Goal: Transaction & Acquisition: Purchase product/service

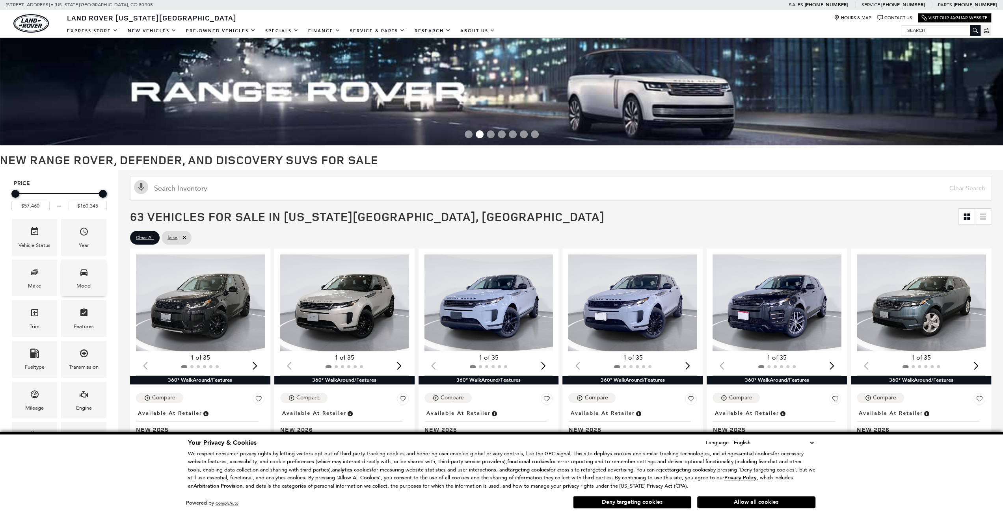
click at [91, 266] on div "Model" at bounding box center [83, 278] width 45 height 37
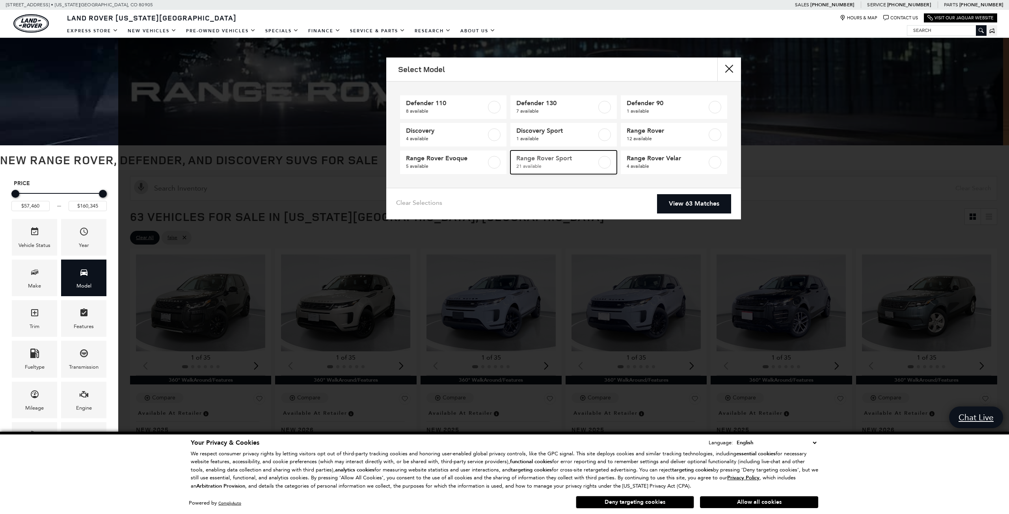
click at [561, 161] on span "Range Rover Sport" at bounding box center [556, 158] width 80 height 8
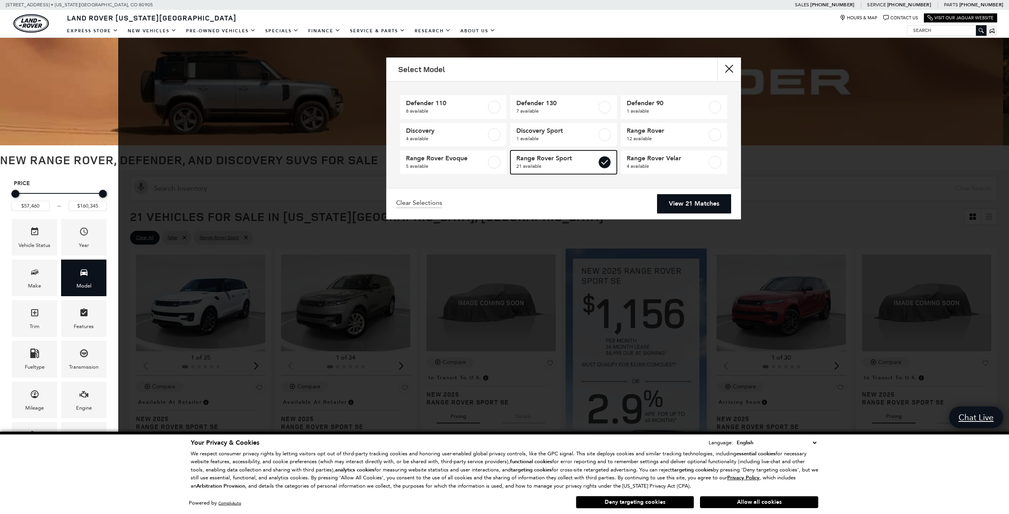
type input "$88,075"
type input "$126,490"
checkbox input "true"
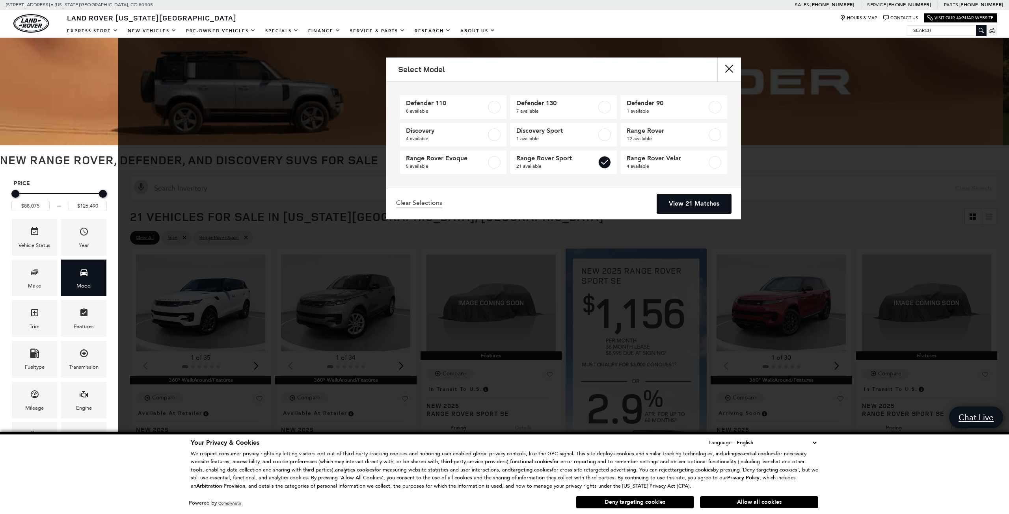
click at [681, 207] on link "View 21 Matches" at bounding box center [694, 203] width 74 height 19
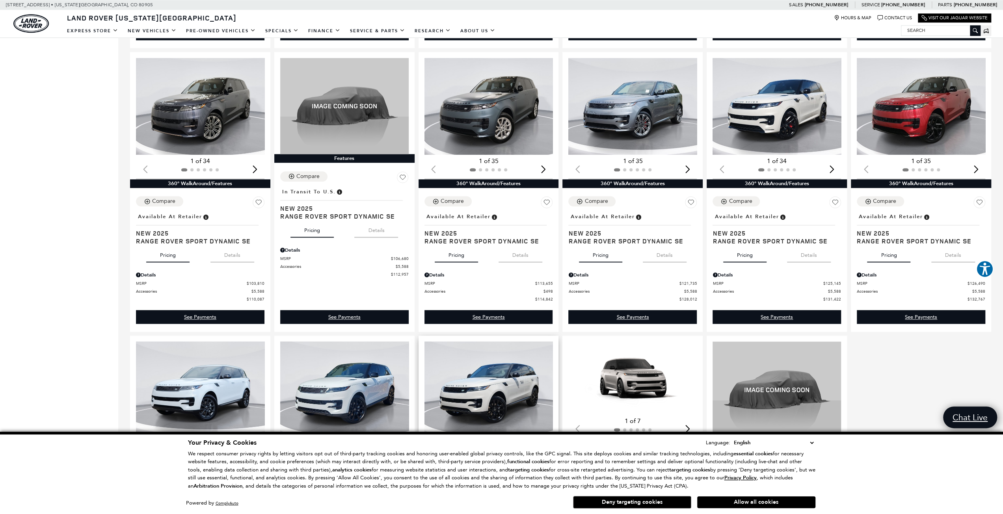
scroll to position [788, 0]
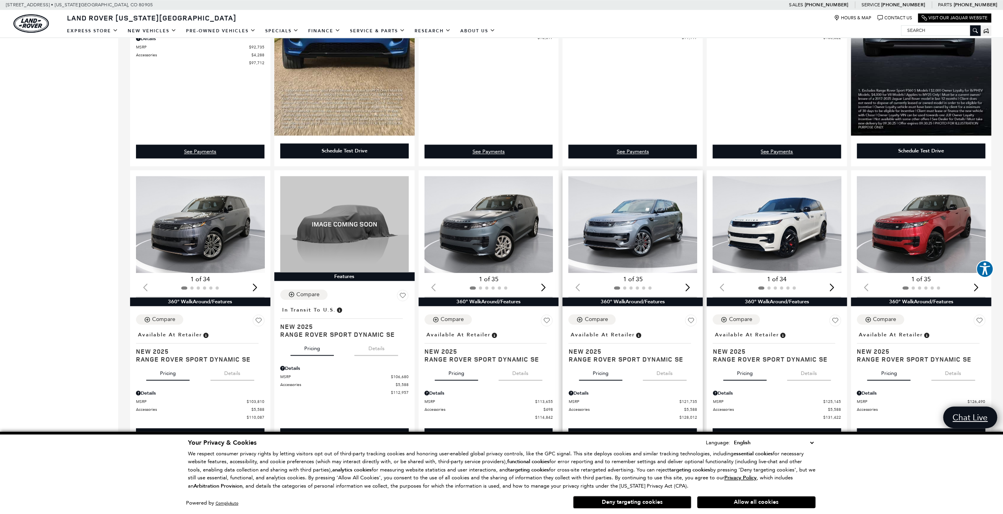
click at [627, 225] on img "1 / 2" at bounding box center [632, 224] width 129 height 97
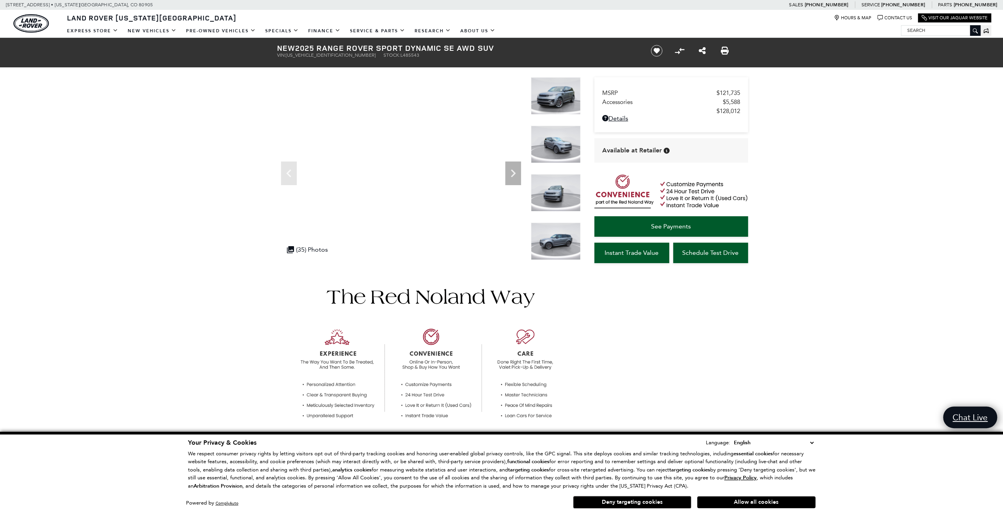
click at [560, 92] on img at bounding box center [556, 95] width 50 height 37
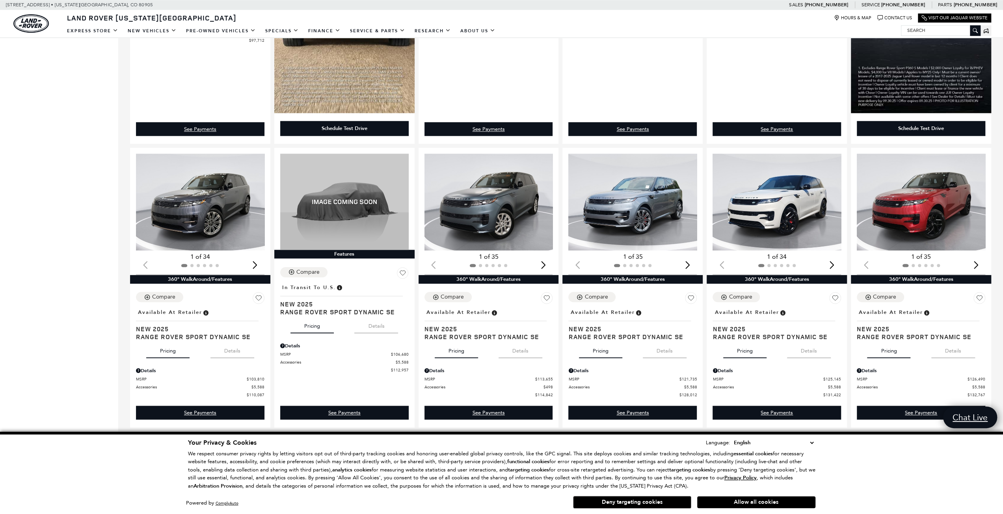
scroll to position [827, 0]
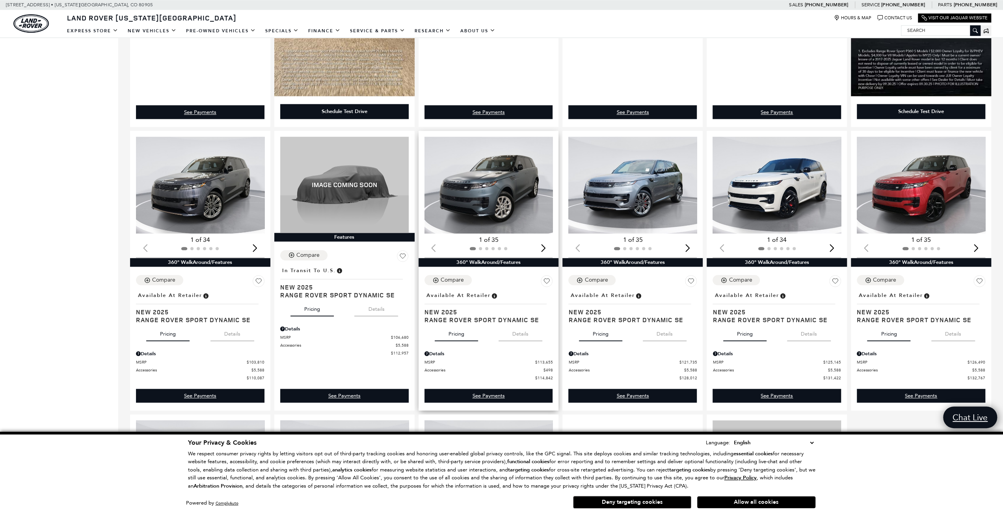
click at [521, 338] on button "Details" at bounding box center [520, 332] width 44 height 17
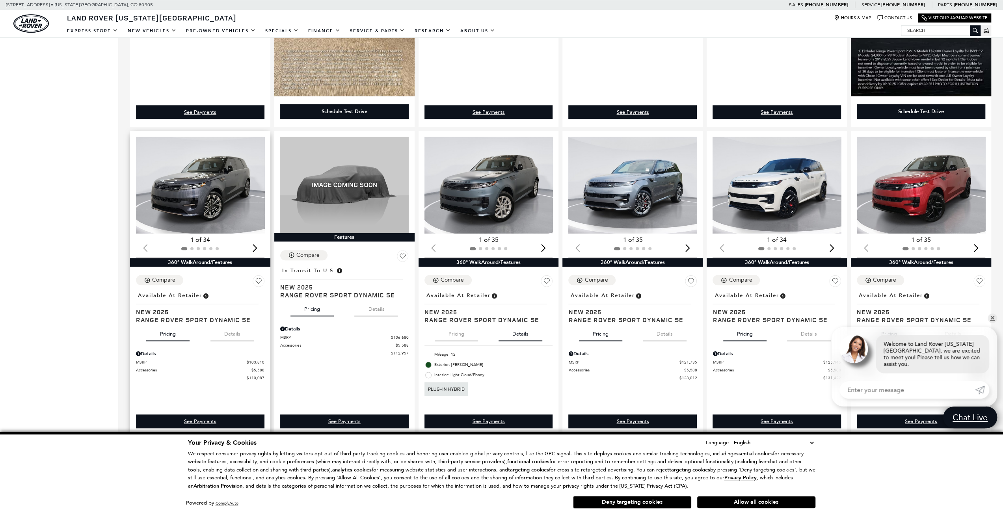
click at [230, 339] on button "Details" at bounding box center [232, 332] width 44 height 17
click at [206, 173] on img "1 / 2" at bounding box center [200, 185] width 129 height 97
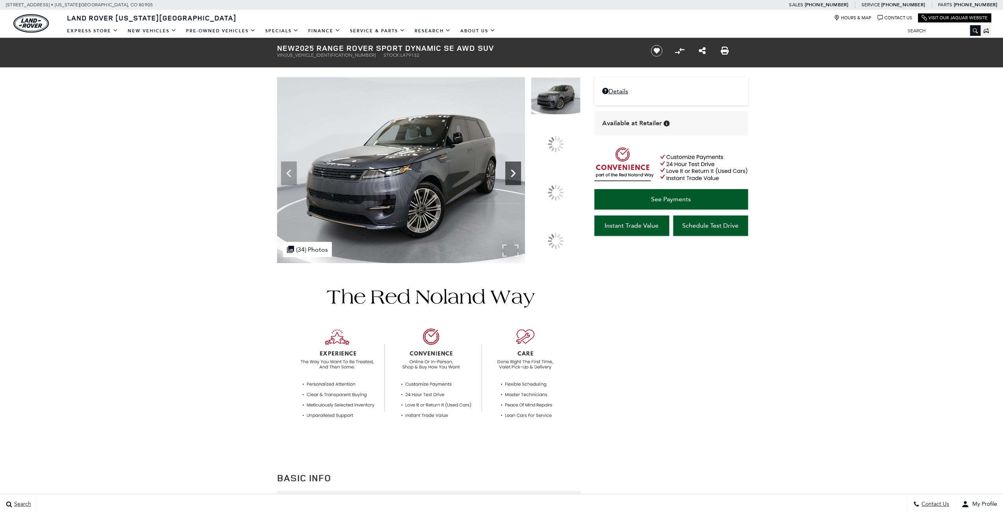
click at [521, 181] on icon at bounding box center [513, 173] width 16 height 16
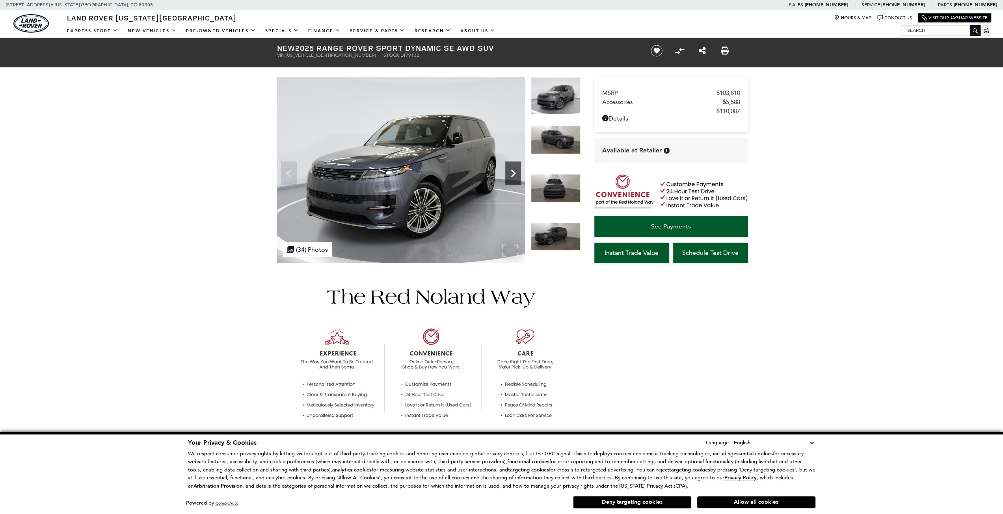
click at [512, 174] on icon "Next" at bounding box center [513, 173] width 5 height 8
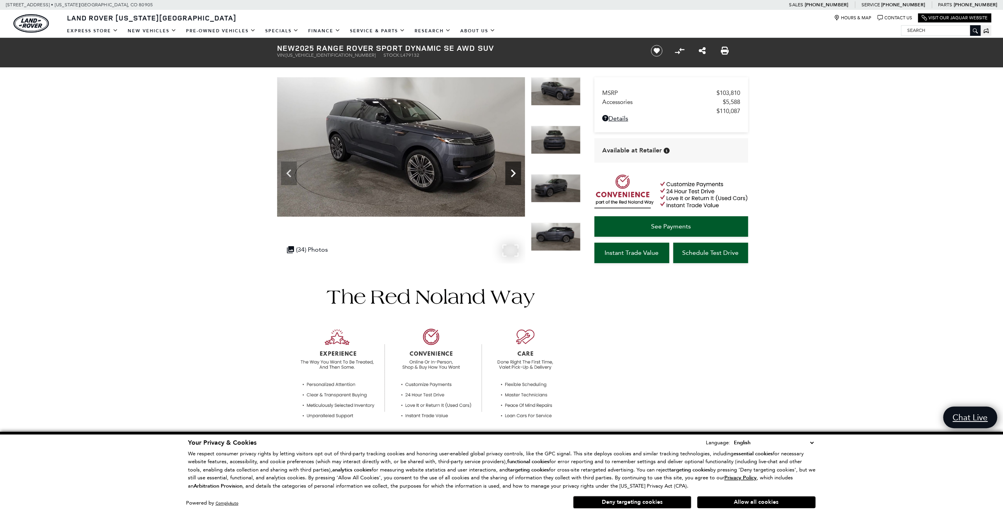
click at [512, 174] on icon "Next" at bounding box center [513, 173] width 16 height 16
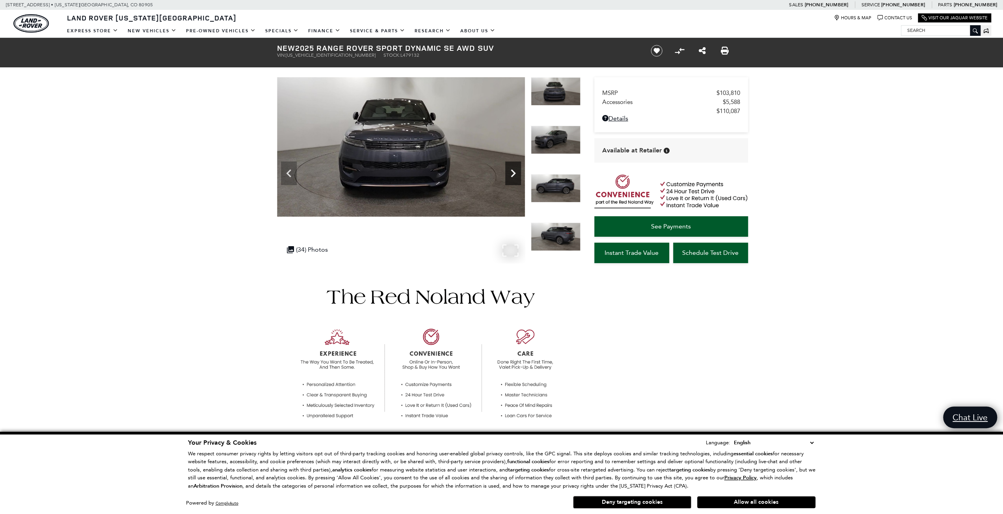
click at [512, 174] on icon "Next" at bounding box center [513, 173] width 16 height 16
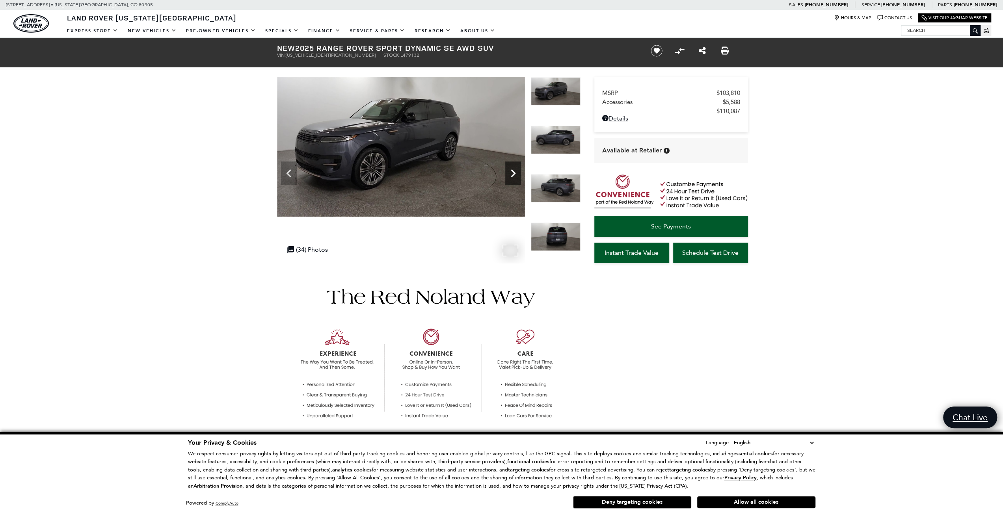
click at [512, 174] on icon "Next" at bounding box center [513, 173] width 16 height 16
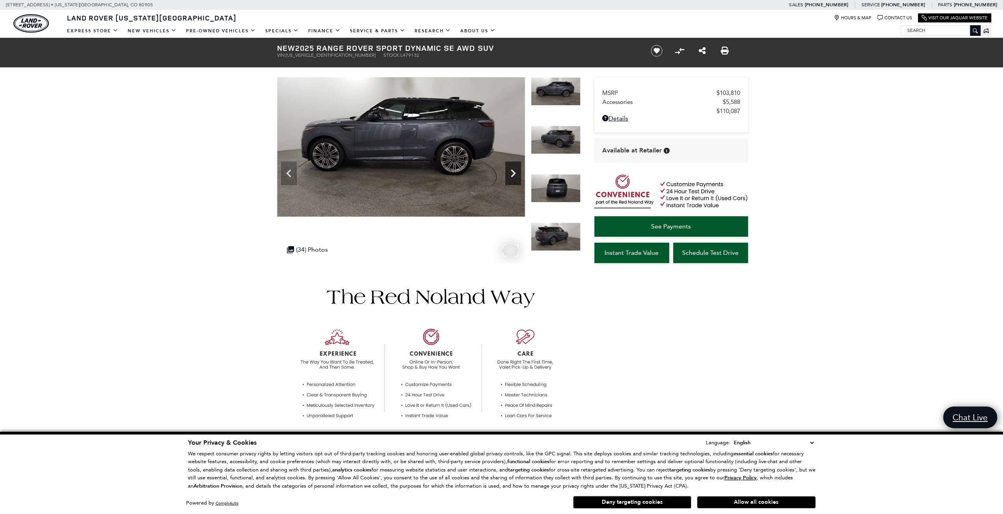
click at [512, 174] on icon "Next" at bounding box center [513, 173] width 16 height 16
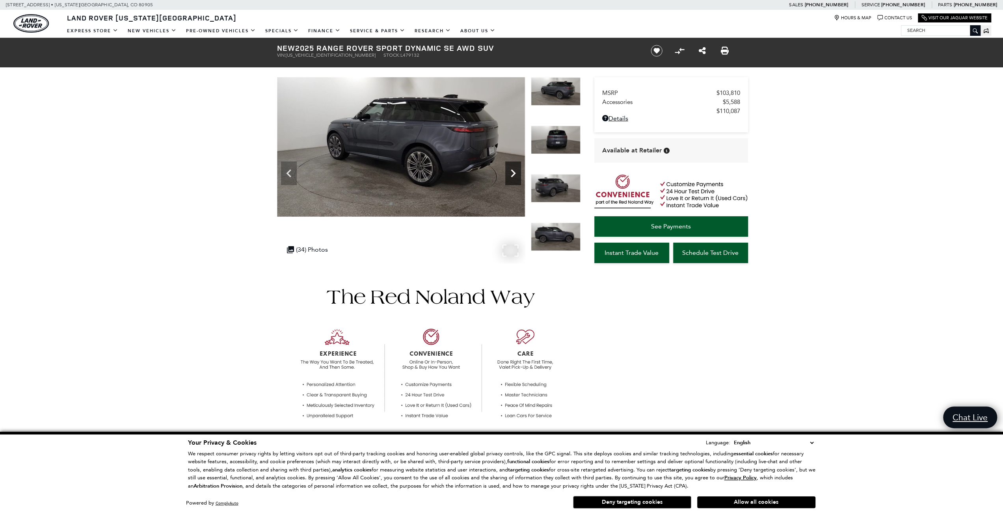
click at [512, 174] on icon "Next" at bounding box center [513, 173] width 16 height 16
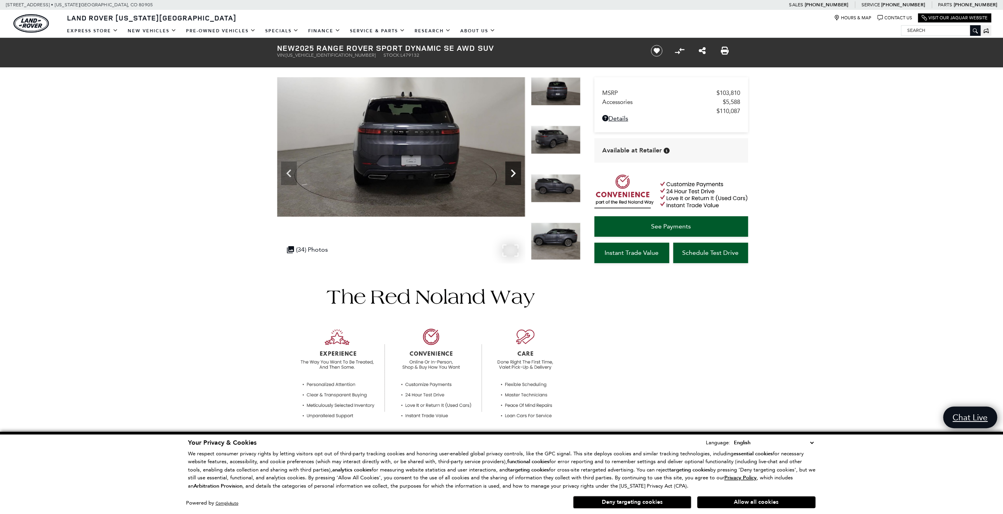
click at [512, 174] on icon "Next" at bounding box center [513, 173] width 16 height 16
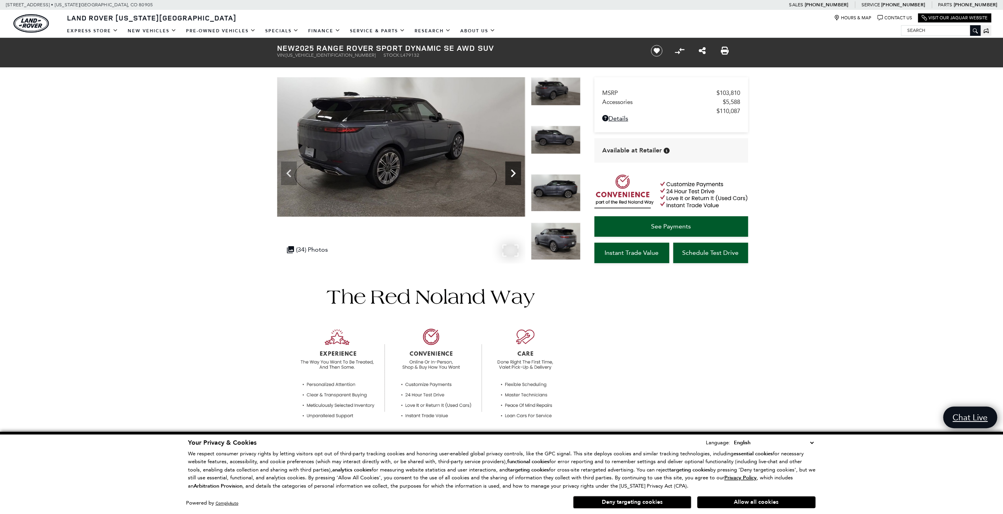
click at [512, 174] on icon "Next" at bounding box center [513, 173] width 16 height 16
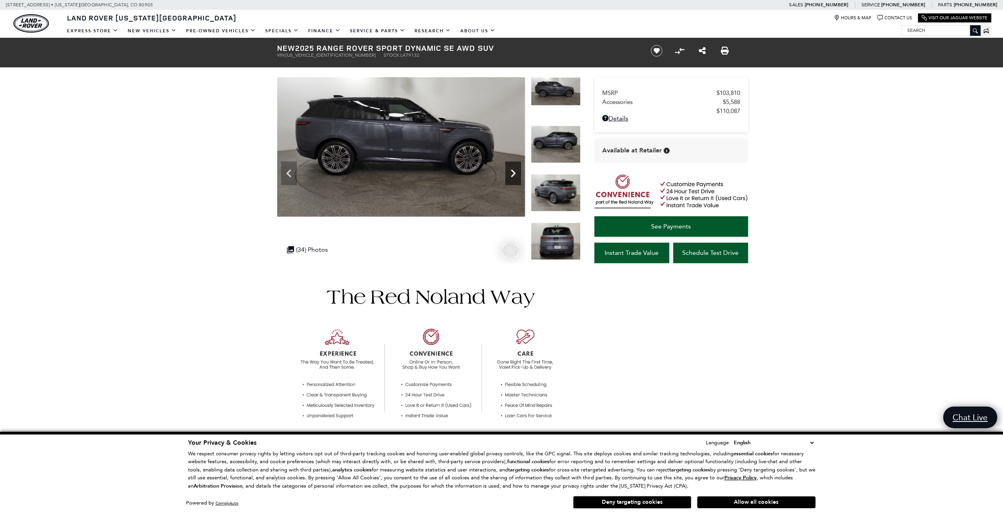
click at [512, 174] on icon "Next" at bounding box center [513, 173] width 16 height 16
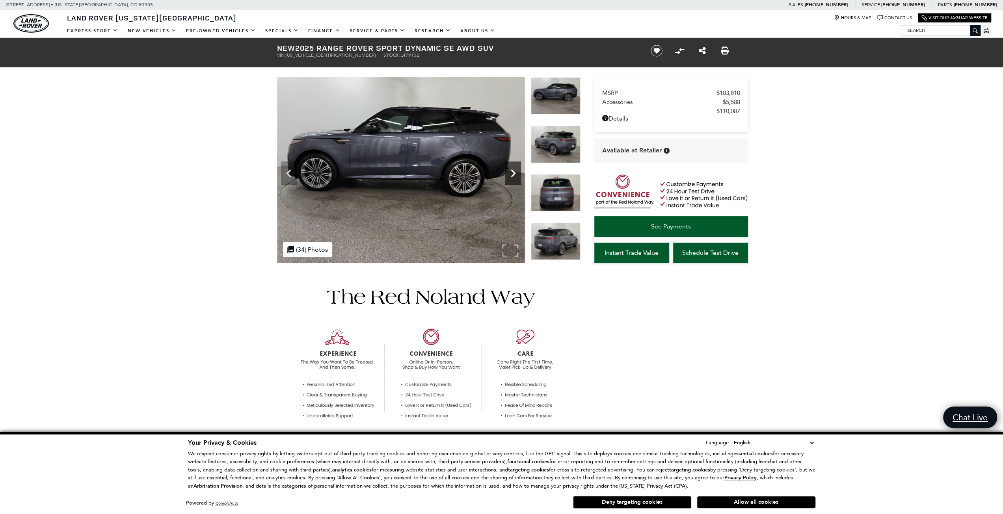
click at [512, 174] on icon "Next" at bounding box center [513, 173] width 16 height 16
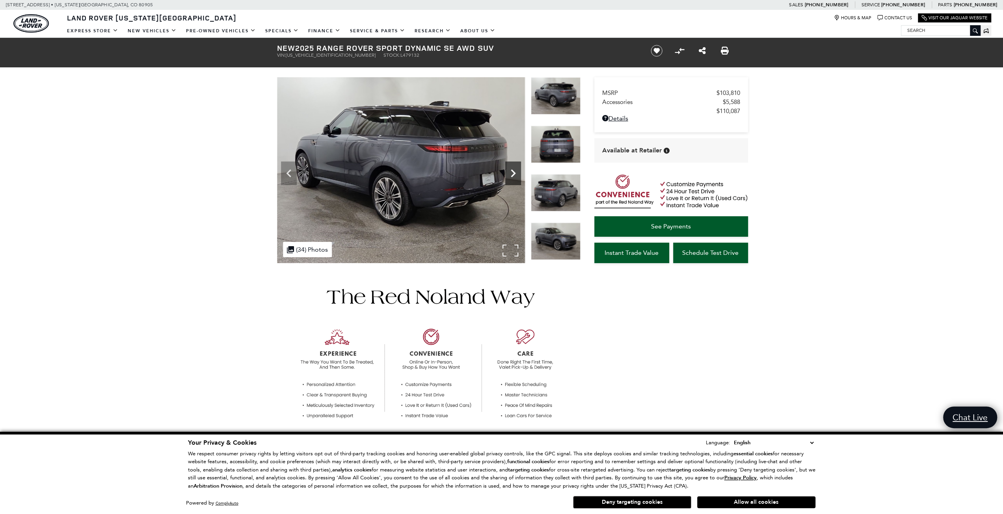
click at [512, 174] on icon "Next" at bounding box center [513, 173] width 16 height 16
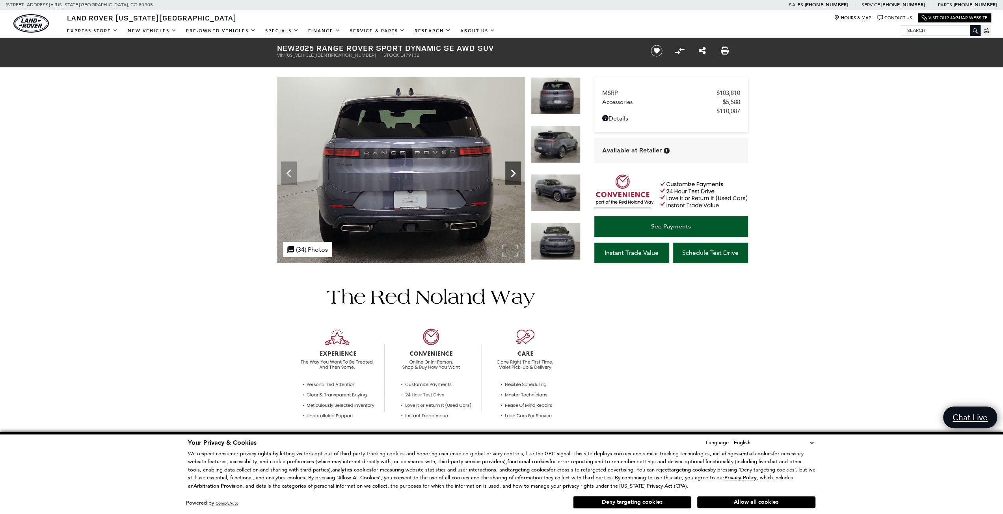
click at [512, 174] on icon "Next" at bounding box center [513, 173] width 16 height 16
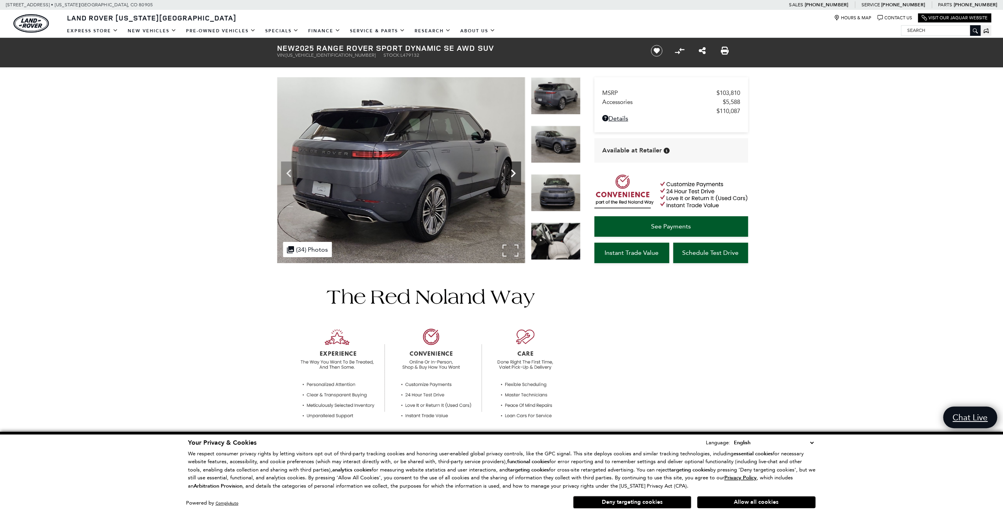
click at [512, 174] on icon "Next" at bounding box center [513, 173] width 16 height 16
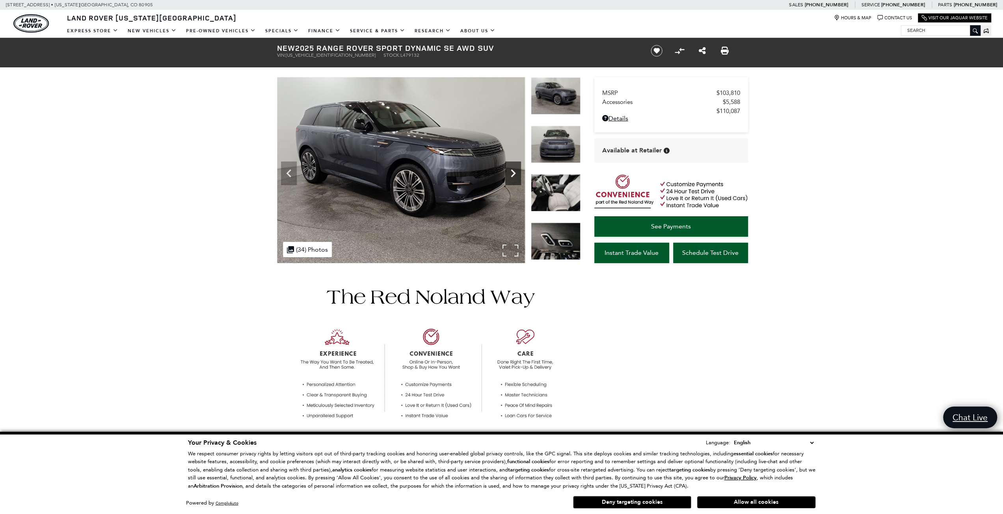
click at [512, 174] on icon "Next" at bounding box center [513, 173] width 16 height 16
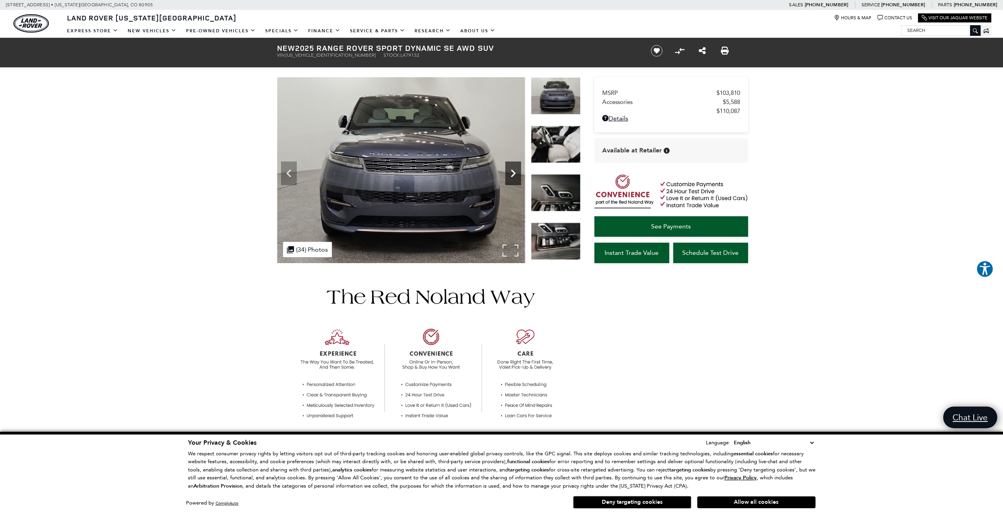
click at [512, 174] on icon "Next" at bounding box center [513, 173] width 16 height 16
